Goal: Ask a question

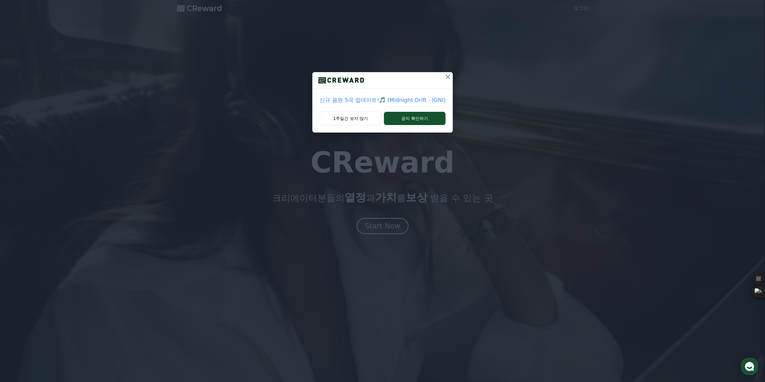
click at [447, 75] on icon at bounding box center [448, 77] width 4 height 4
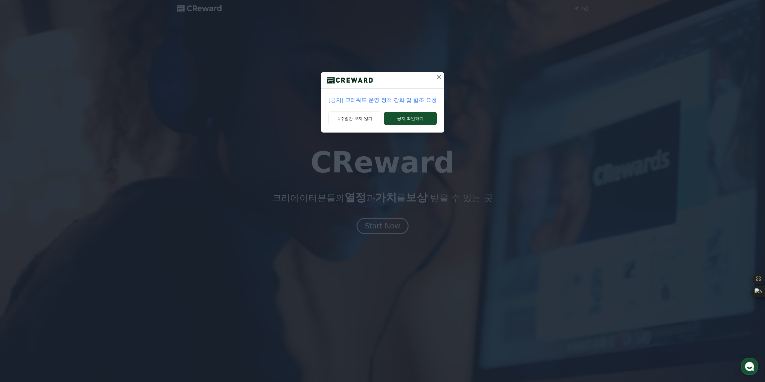
click at [437, 77] on icon at bounding box center [438, 76] width 7 height 7
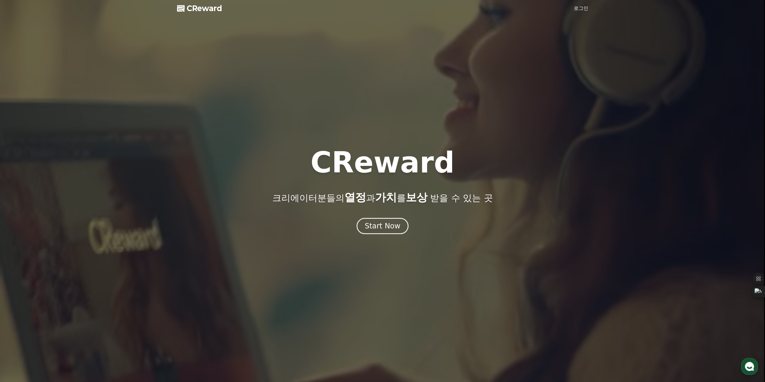
click at [576, 8] on link "로그인" at bounding box center [581, 8] width 14 height 7
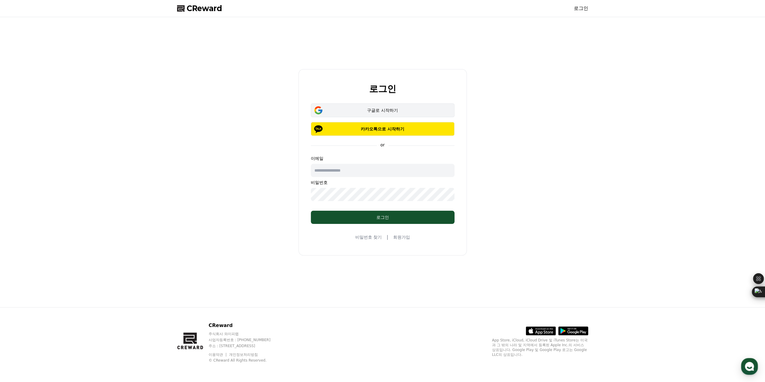
click at [375, 105] on button "구글로 시작하기" at bounding box center [383, 110] width 144 height 14
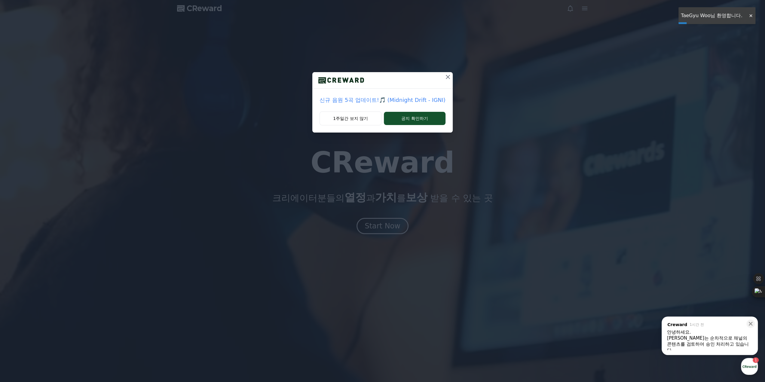
click at [447, 75] on icon at bounding box center [447, 76] width 7 height 7
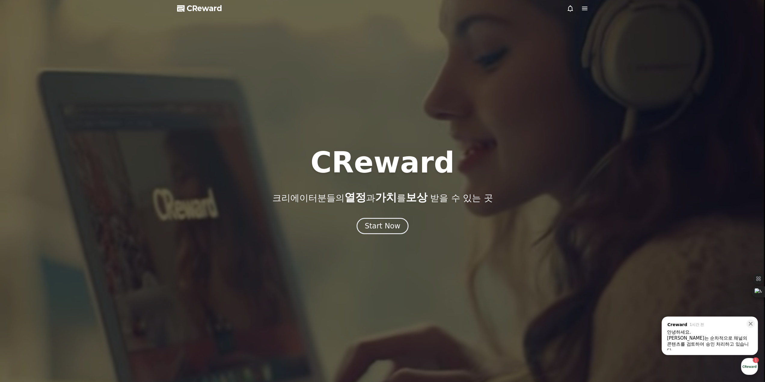
click at [689, 333] on div "안녕하세요." at bounding box center [709, 332] width 85 height 6
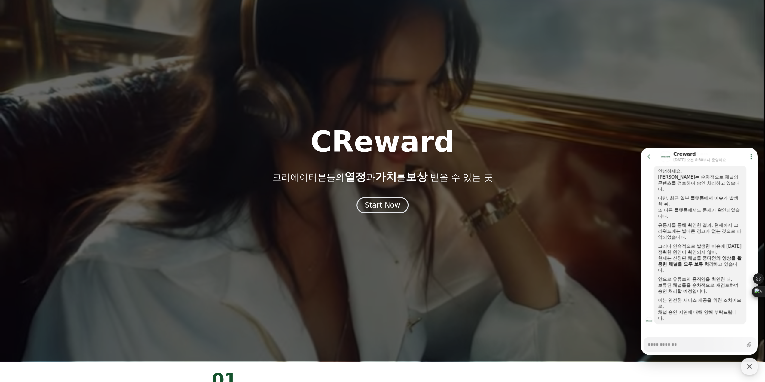
scroll to position [30, 0]
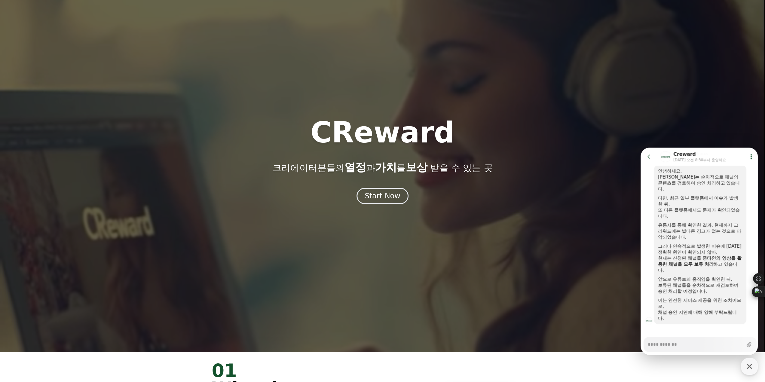
type textarea "*"
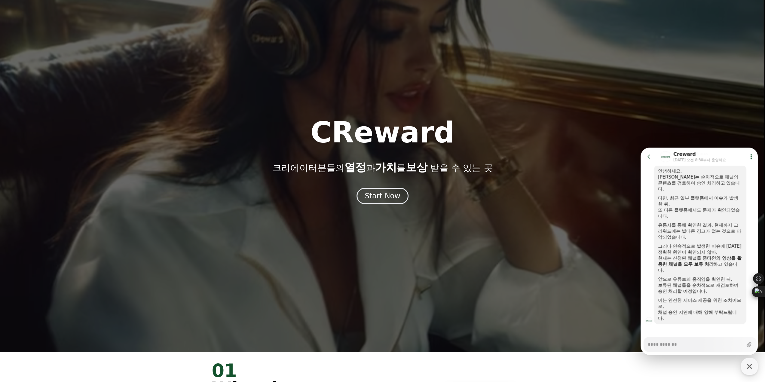
click at [648, 157] on icon at bounding box center [649, 157] width 6 height 6
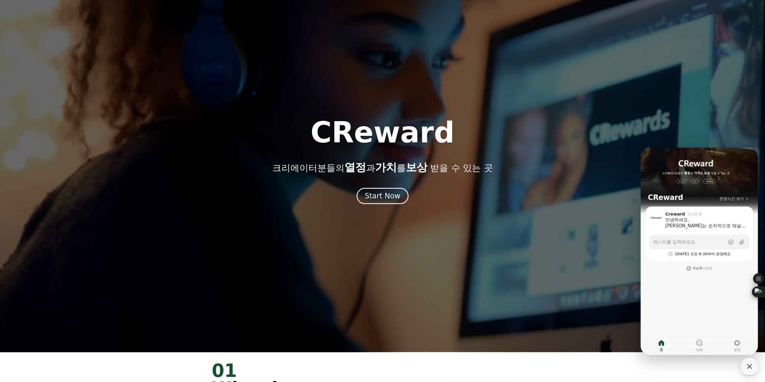
click at [610, 149] on div "CReward 크리에이터분들의 열정 과 가치 를 보상 받을 수 있는 곳" at bounding box center [382, 145] width 765 height 55
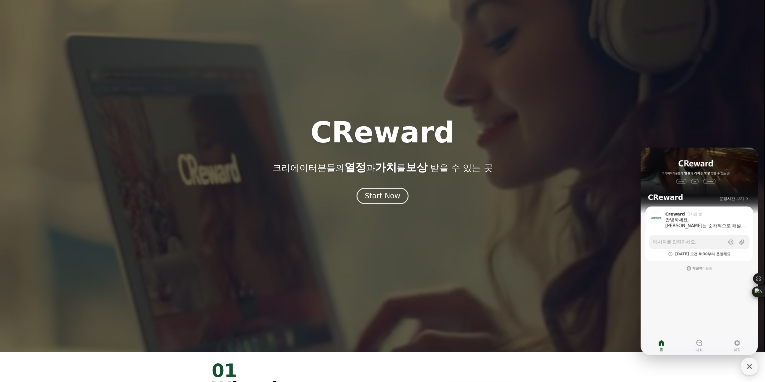
click at [516, 95] on div at bounding box center [382, 161] width 765 height 382
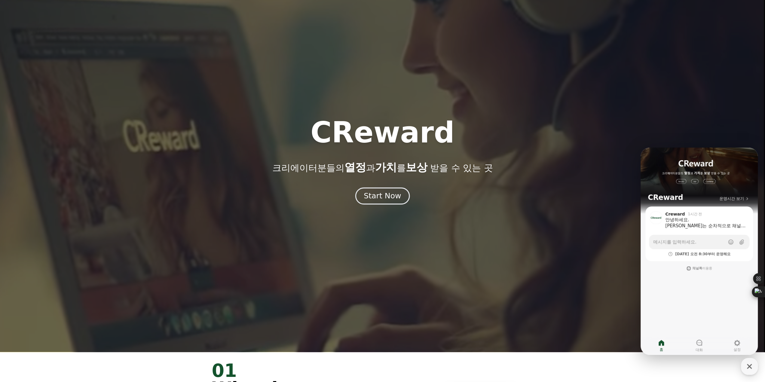
click at [388, 197] on div "Start Now" at bounding box center [382, 196] width 37 height 10
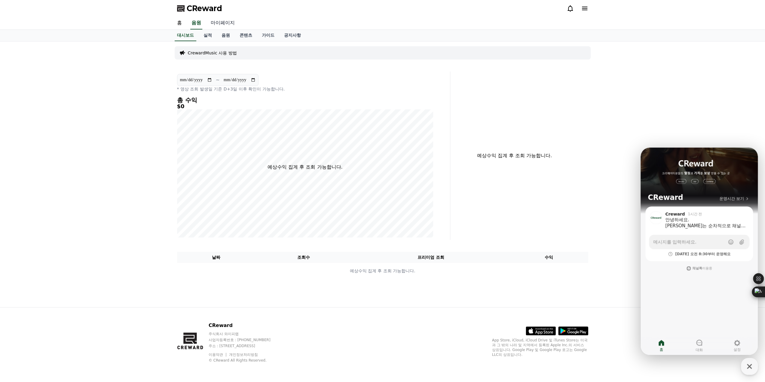
click at [221, 21] on link "마이페이지" at bounding box center [223, 23] width 34 height 13
select select "**********"
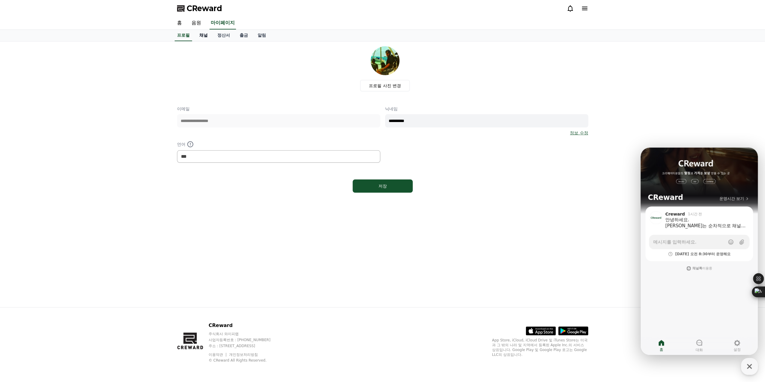
click at [202, 35] on link "채널" at bounding box center [203, 35] width 18 height 11
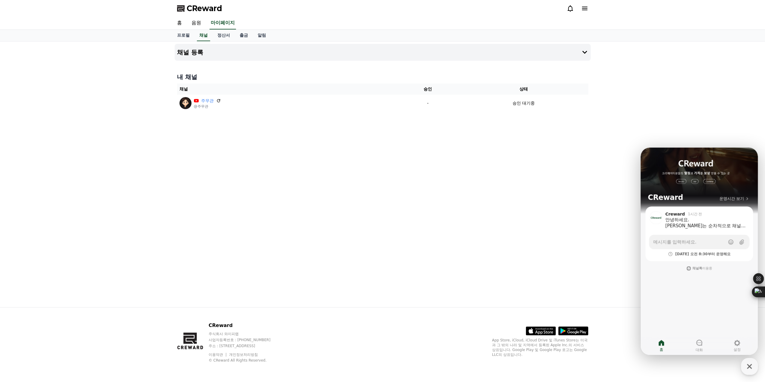
click at [310, 176] on div "채널 등록 내 채널 채널 승인 상태 주무관 @주무관 - 승인 대기중" at bounding box center [382, 174] width 421 height 266
click at [746, 365] on icon "button" at bounding box center [749, 366] width 11 height 11
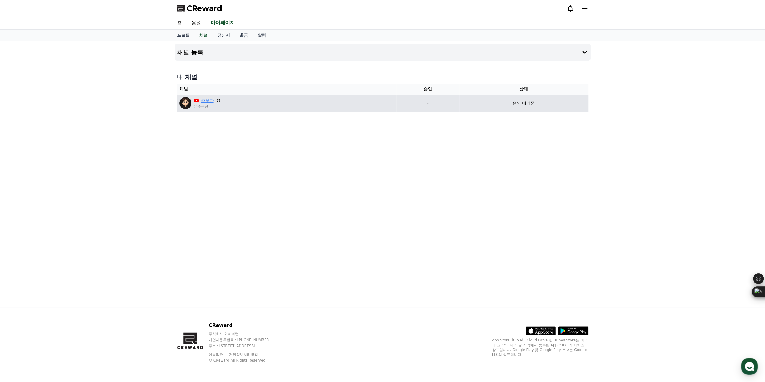
click at [213, 101] on link "주무관" at bounding box center [207, 101] width 13 height 6
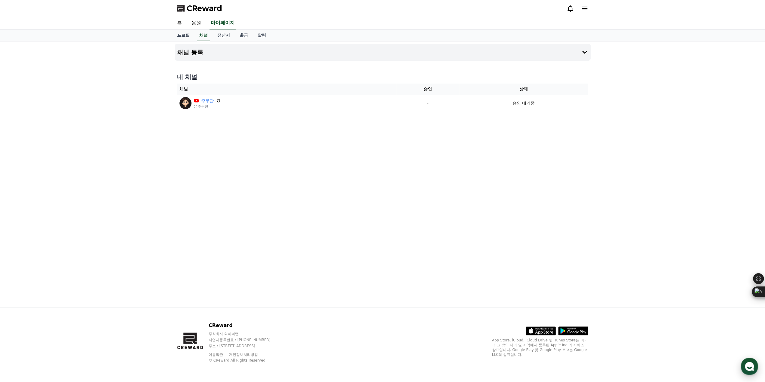
click at [754, 367] on icon "button" at bounding box center [749, 366] width 11 height 11
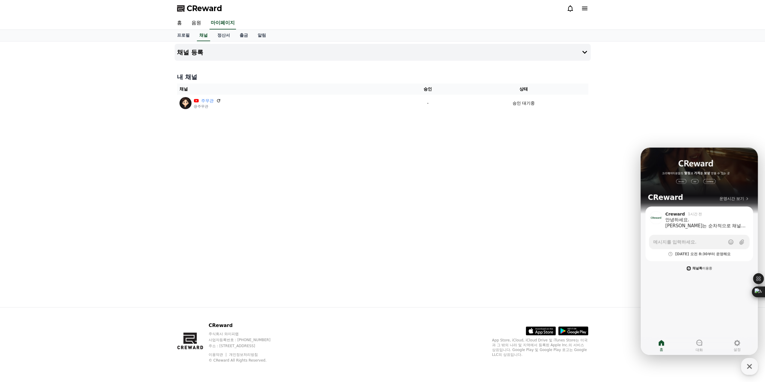
click at [696, 269] on b "채널톡" at bounding box center [697, 268] width 10 height 4
click at [700, 342] on icon at bounding box center [698, 342] width 7 height 7
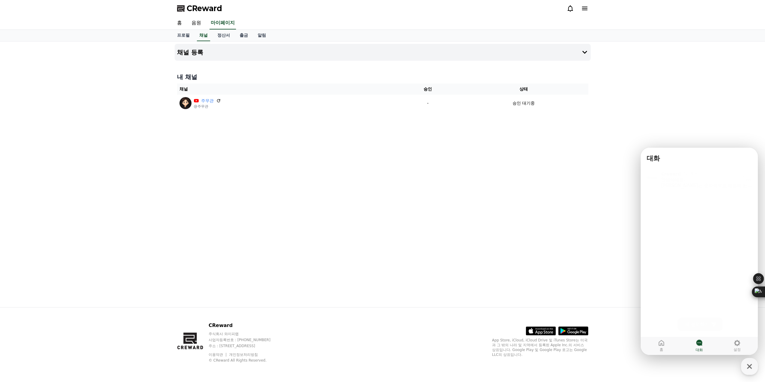
click at [687, 180] on div "안녕하세요. [PERSON_NAME]는 순차적으로 채널의 콘텐츠를 검토하여 승인 처리하고 있습니다. 다만, 최근 일부 플랫폼에서 이슈가 발생한…" at bounding box center [706, 181] width 91 height 12
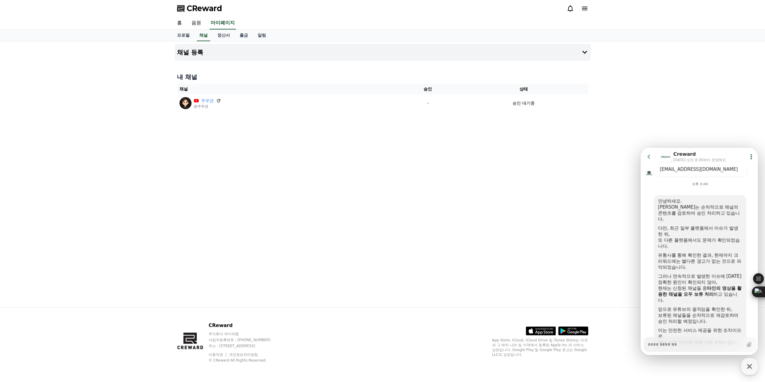
scroll to position [218, 0]
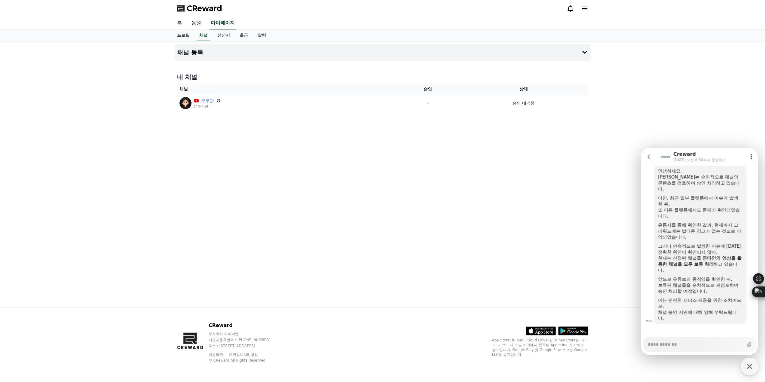
click at [751, 158] on icon at bounding box center [751, 157] width 6 height 6
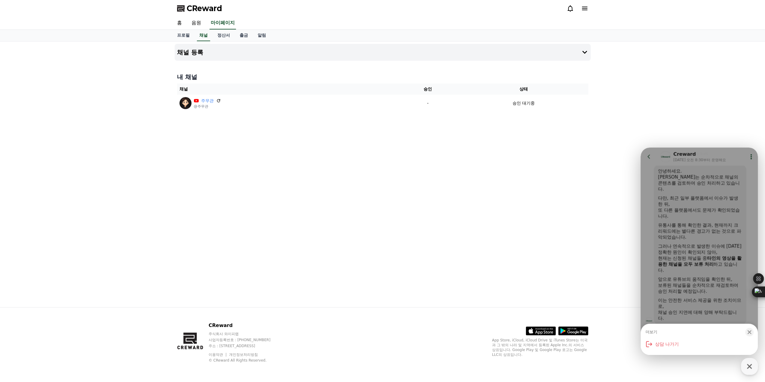
click at [751, 158] on div "더보기 Close bottom sheet modal 상담 나가기" at bounding box center [698, 251] width 117 height 207
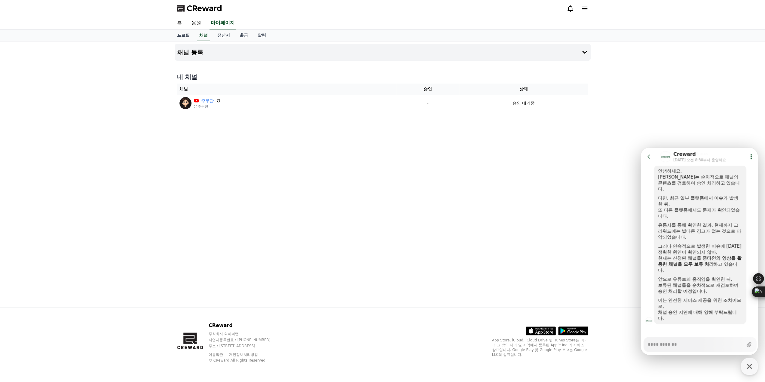
click at [652, 138] on div "채널 등록 내 채널 채널 승인 상태 주무관 @주무관 - 승인 대기중" at bounding box center [382, 174] width 765 height 266
click at [453, 167] on div "채널 등록 내 채널 채널 승인 상태 주무관 @주무관 - 승인 대기중" at bounding box center [382, 174] width 421 height 266
type textarea "*"
